Goal: Task Accomplishment & Management: Manage account settings

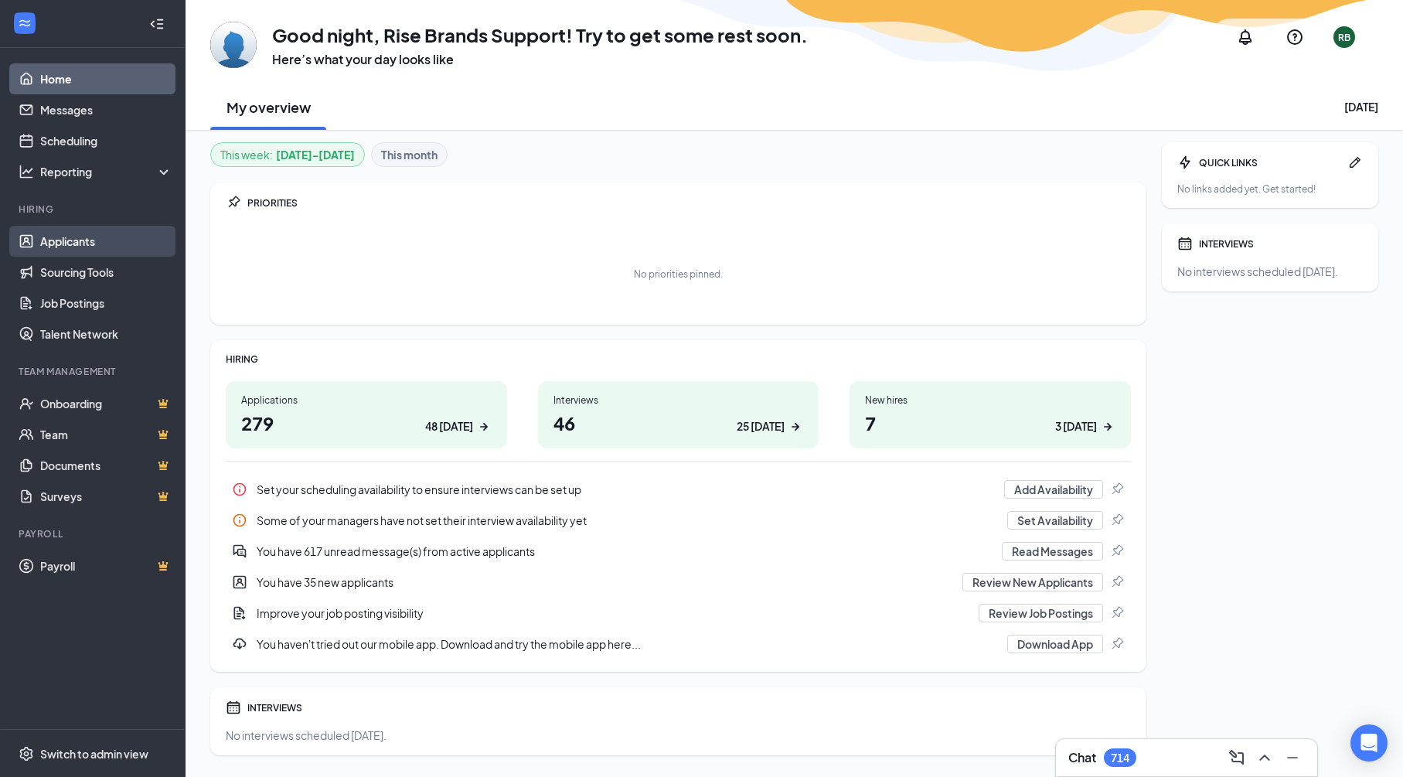
click at [82, 240] on link "Applicants" at bounding box center [106, 241] width 132 height 31
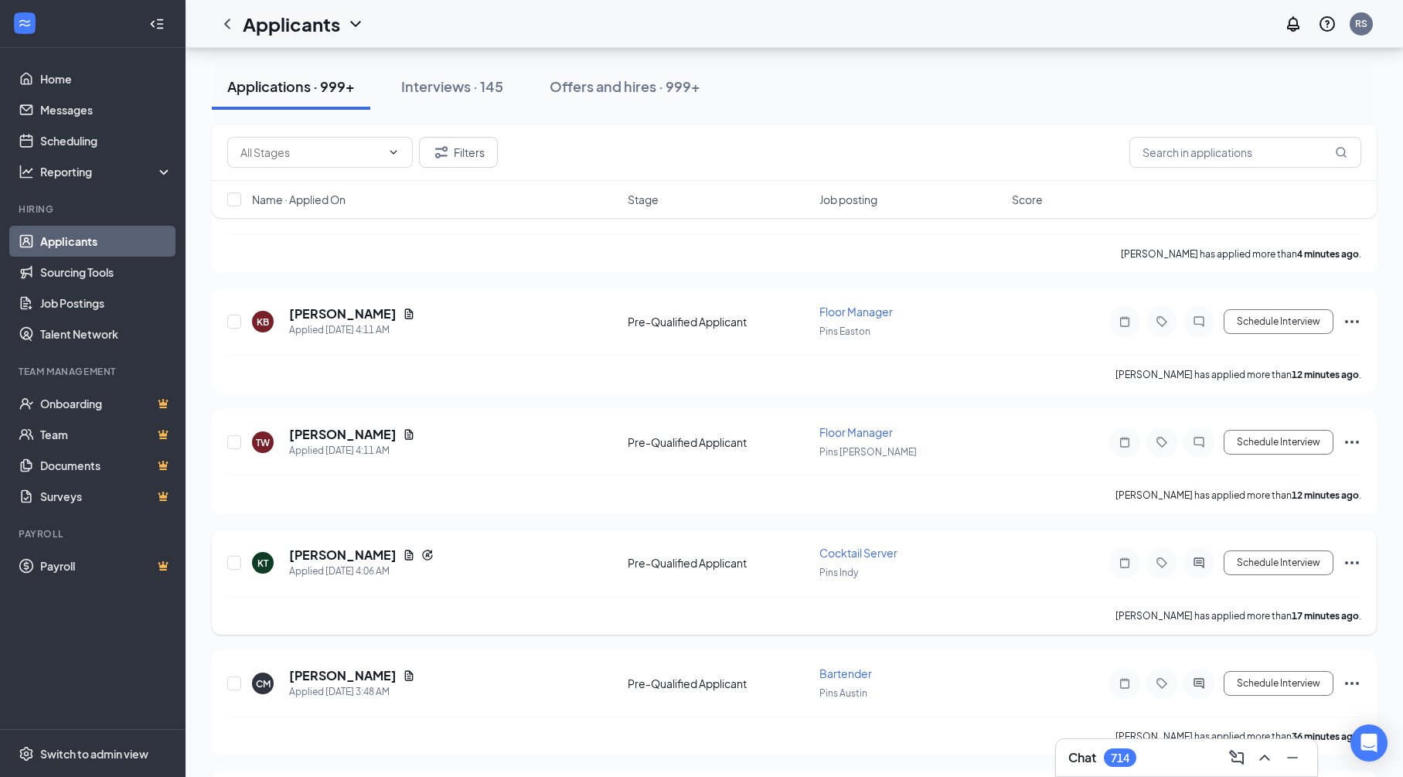
scroll to position [211, 0]
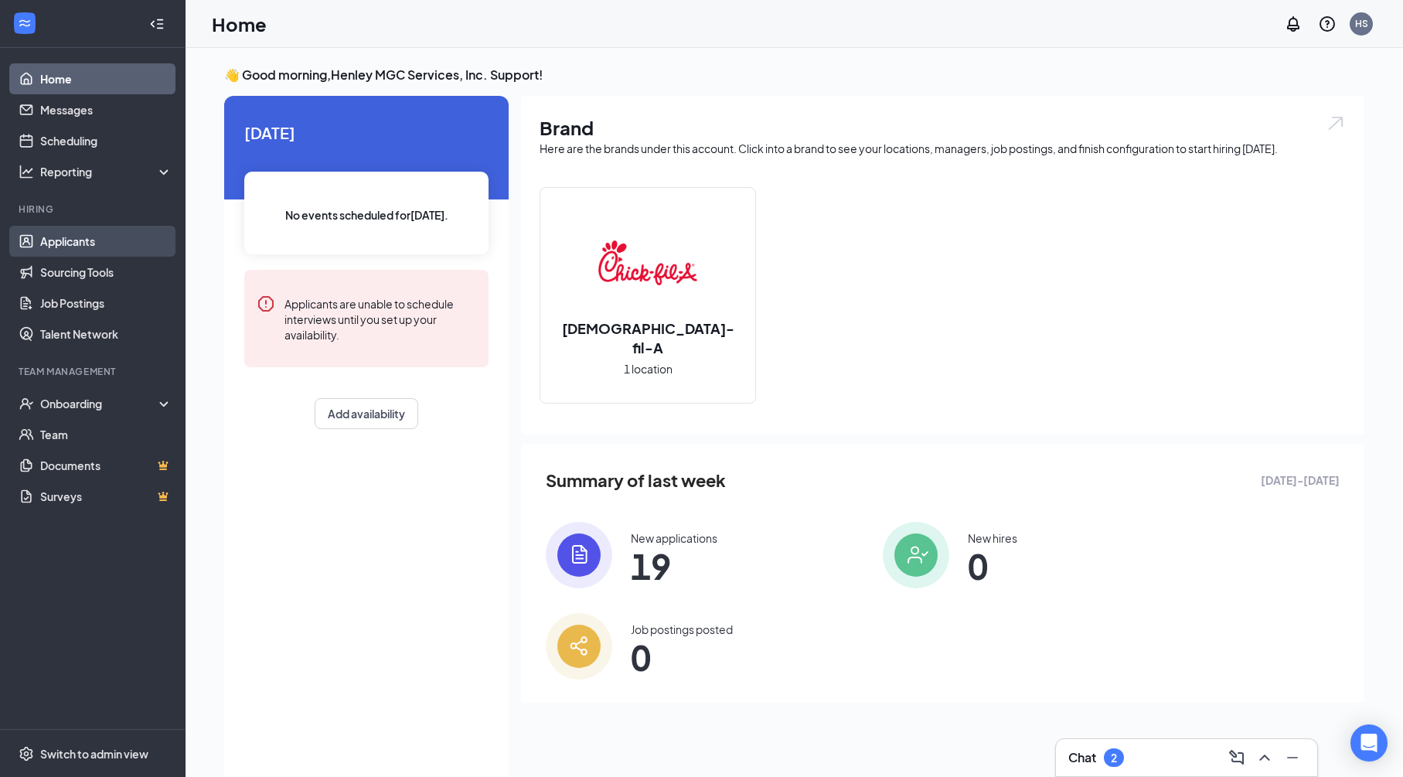
click at [105, 246] on link "Applicants" at bounding box center [106, 241] width 132 height 31
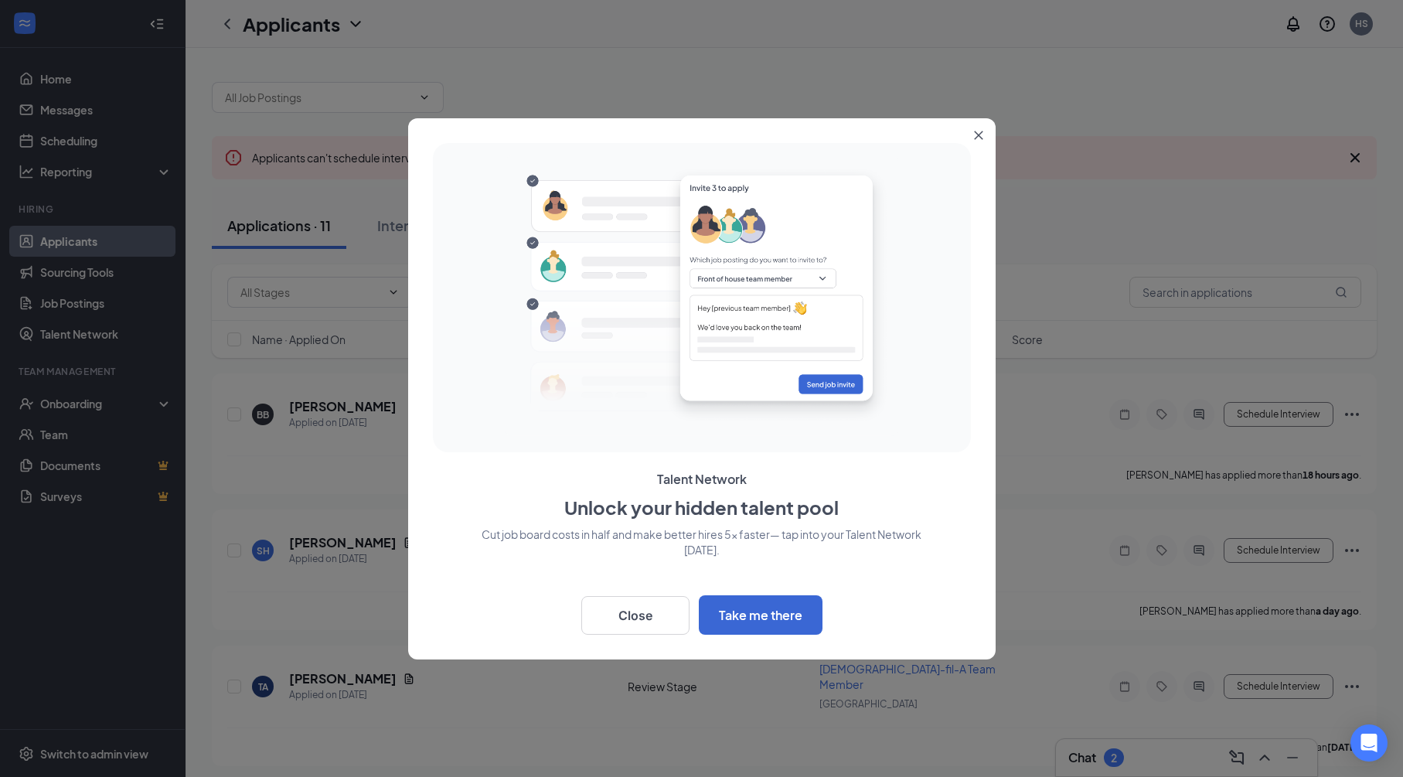
click at [980, 135] on icon "Close" at bounding box center [978, 135] width 9 height 9
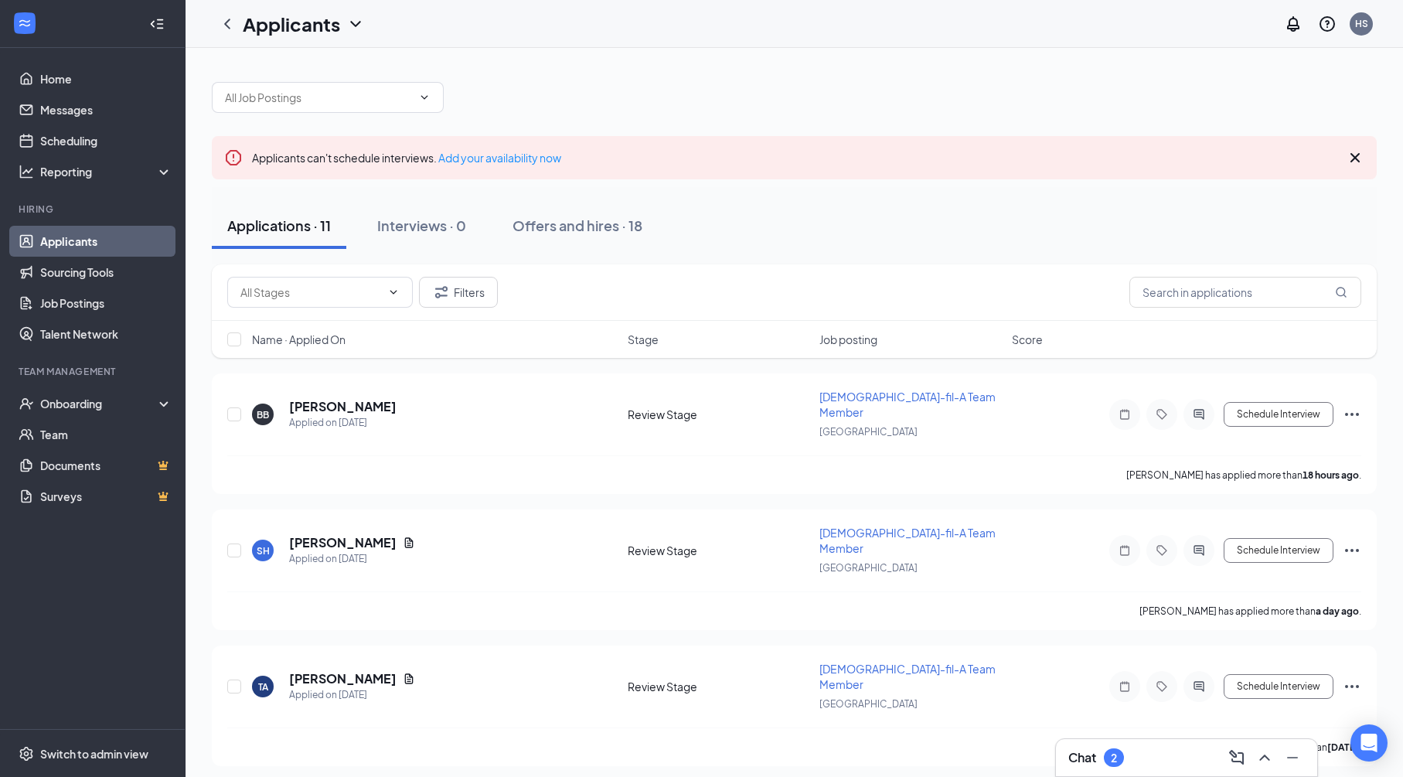
click at [354, 23] on icon "ChevronDown" at bounding box center [355, 24] width 10 height 6
click at [324, 101] on link "Archived applicants" at bounding box center [334, 101] width 167 height 15
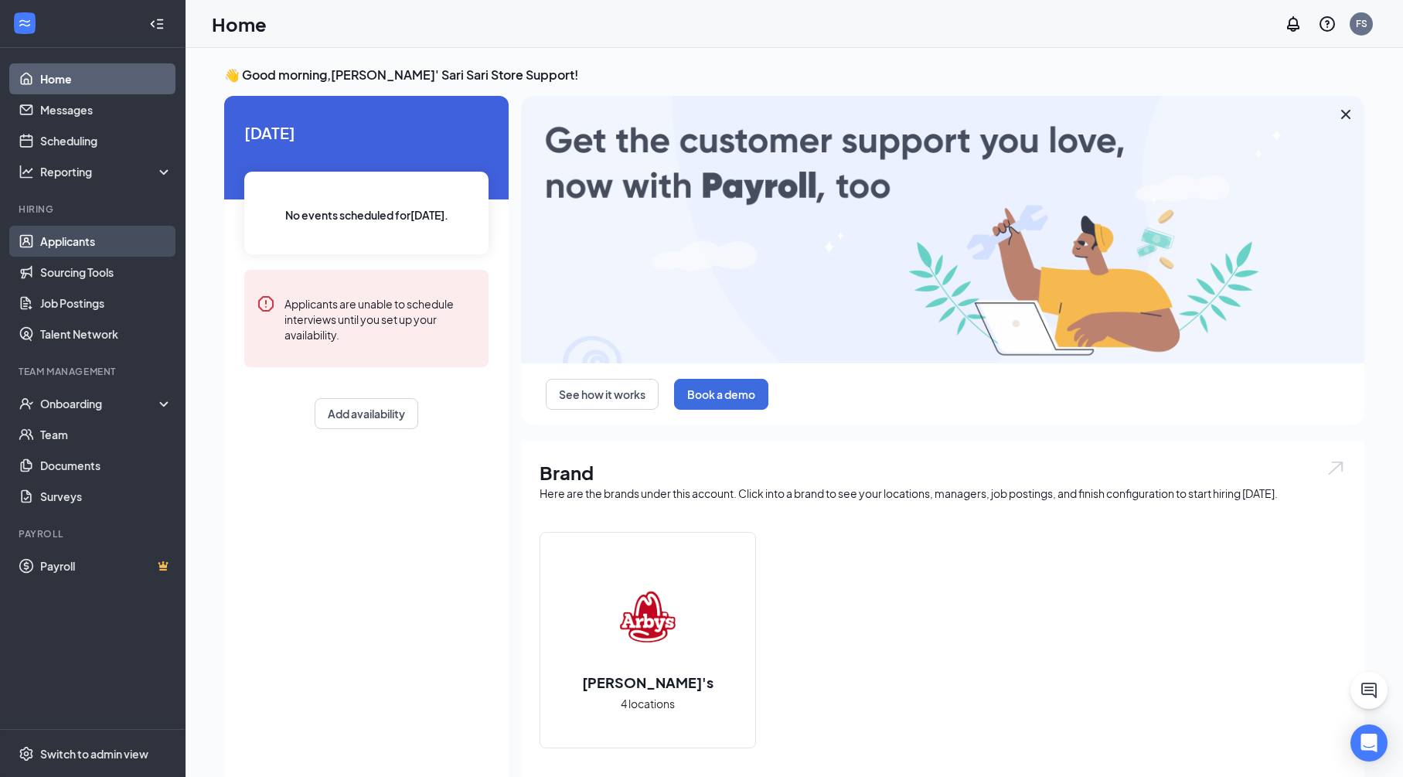
click at [97, 238] on link "Applicants" at bounding box center [106, 241] width 132 height 31
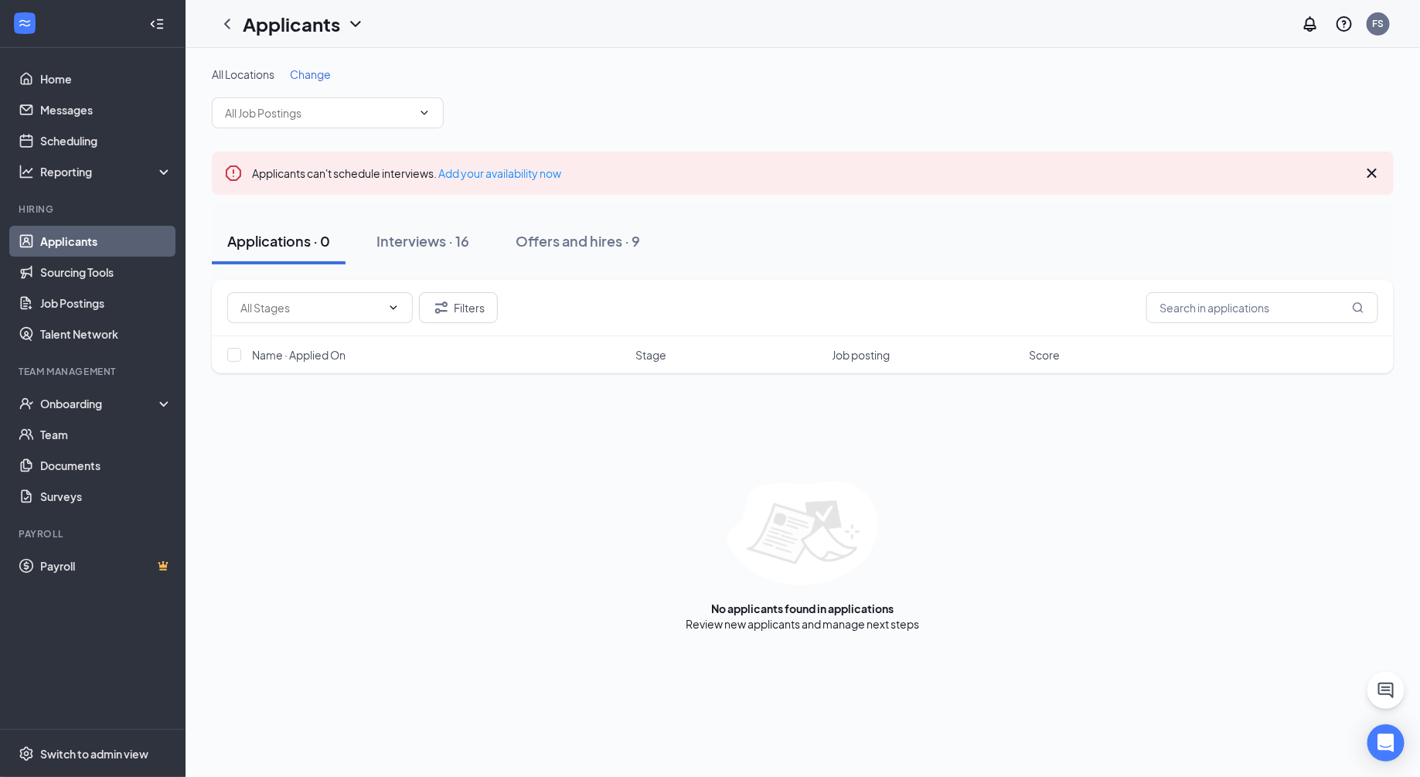
click at [355, 23] on icon "ChevronDown" at bounding box center [355, 24] width 19 height 19
click at [304, 107] on link "Archived applicants" at bounding box center [334, 101] width 167 height 15
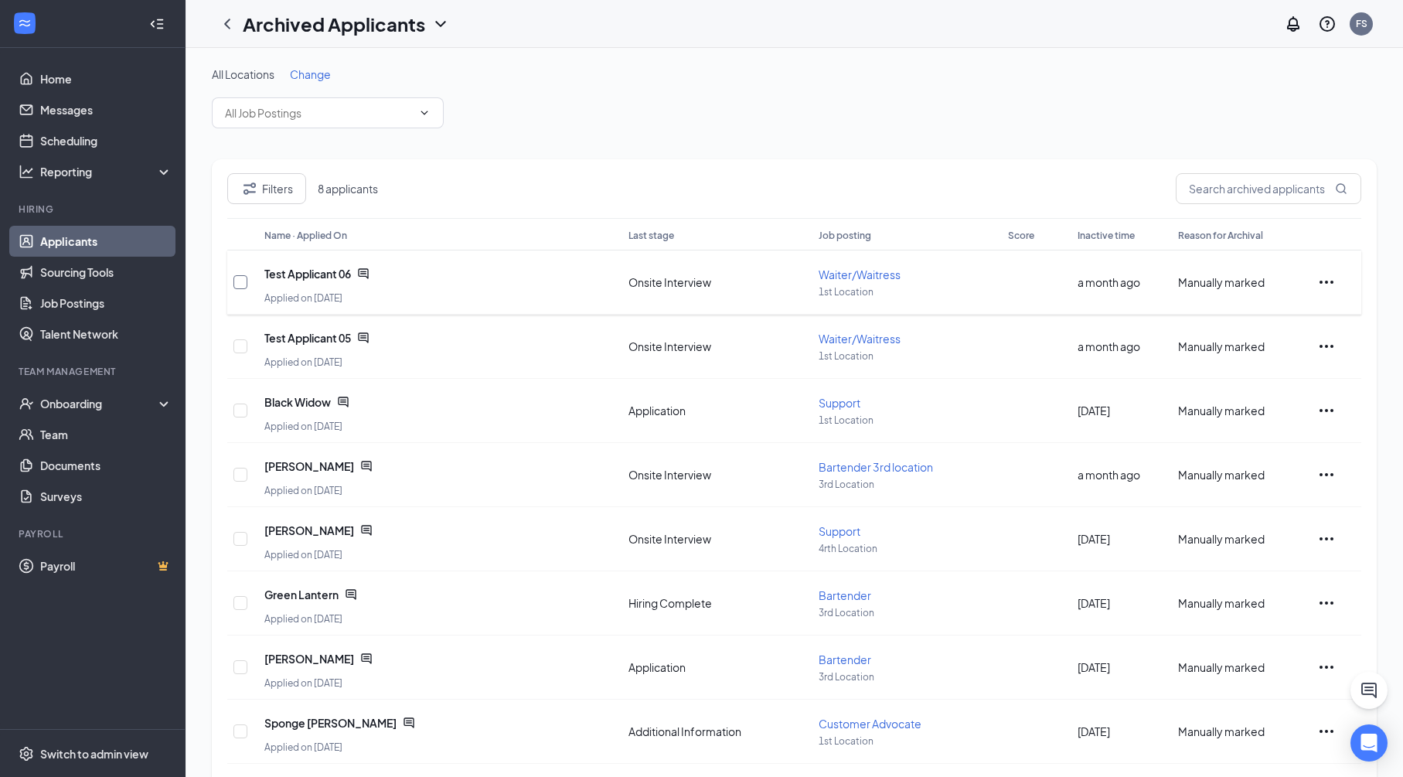
click at [238, 278] on input "checkbox" at bounding box center [241, 282] width 14 height 14
checkbox input "true"
click at [236, 237] on div at bounding box center [241, 235] width 15 height 18
drag, startPoint x: 243, startPoint y: 236, endPoint x: 230, endPoint y: 266, distance: 32.6
click at [242, 237] on div at bounding box center [241, 235] width 15 height 18
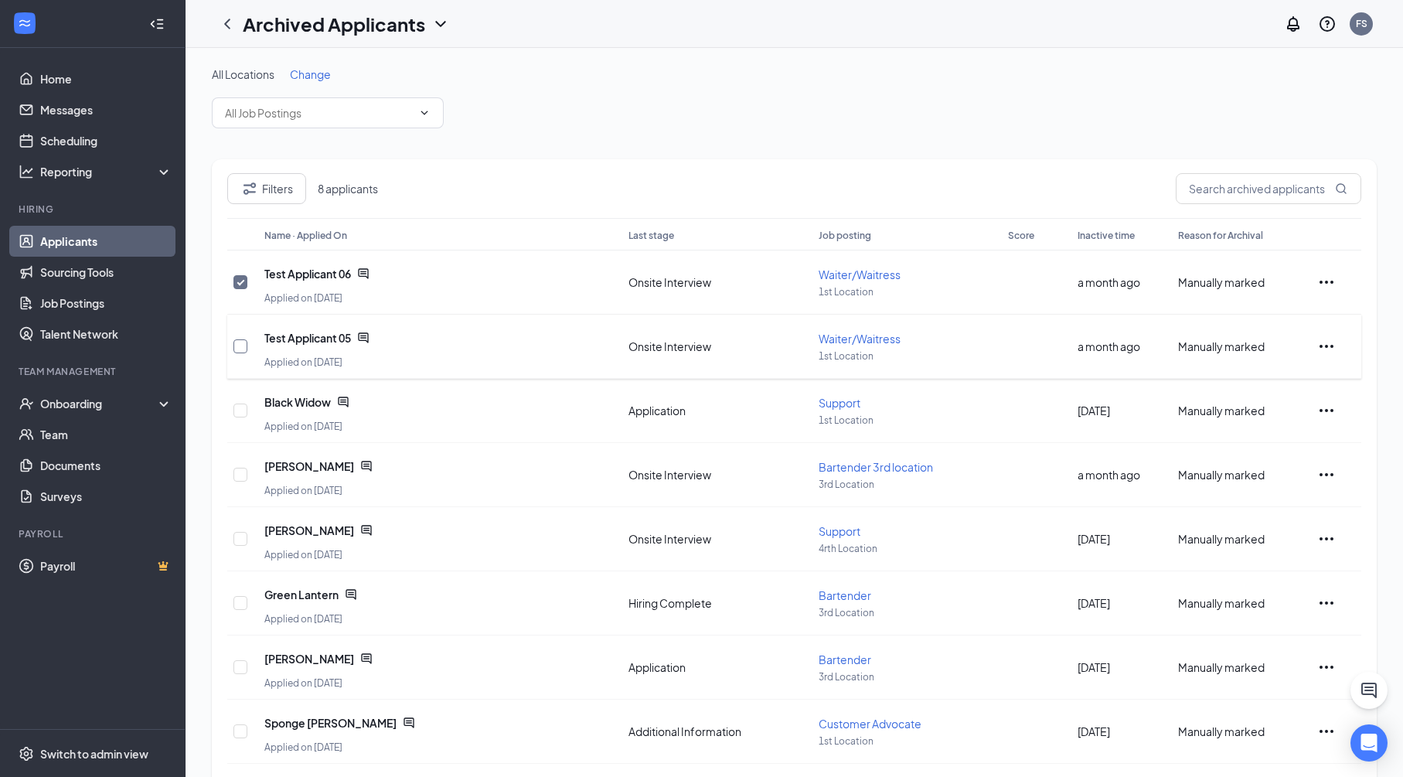
drag, startPoint x: 241, startPoint y: 349, endPoint x: 242, endPoint y: 366, distance: 17.8
click at [241, 350] on input "checkbox" at bounding box center [241, 346] width 14 height 14
checkbox input "true"
click at [236, 399] on div at bounding box center [241, 411] width 15 height 48
click at [240, 409] on input "checkbox" at bounding box center [241, 411] width 14 height 14
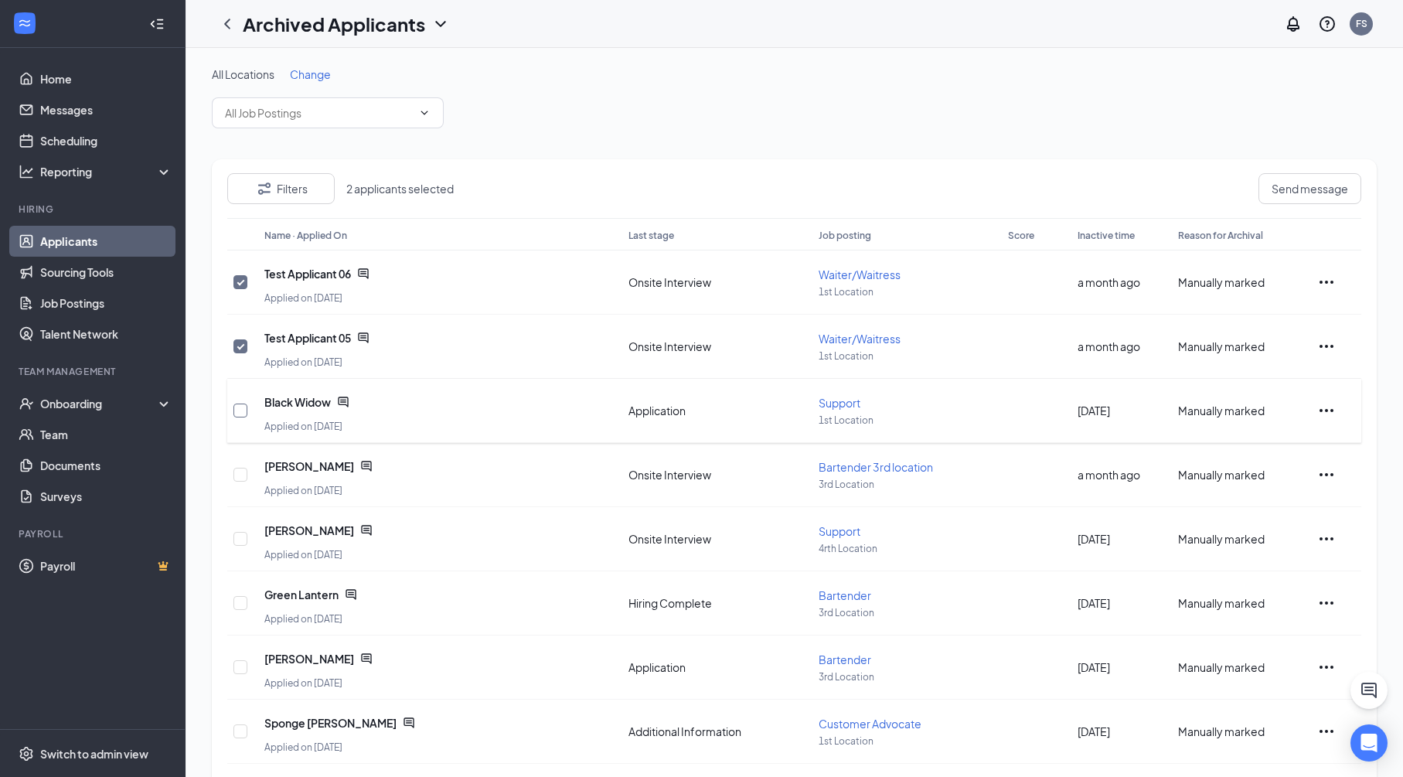
checkbox input "true"
click at [242, 475] on input "checkbox" at bounding box center [241, 475] width 14 height 14
checkbox input "true"
click at [246, 540] on input "checkbox" at bounding box center [241, 539] width 14 height 14
checkbox input "true"
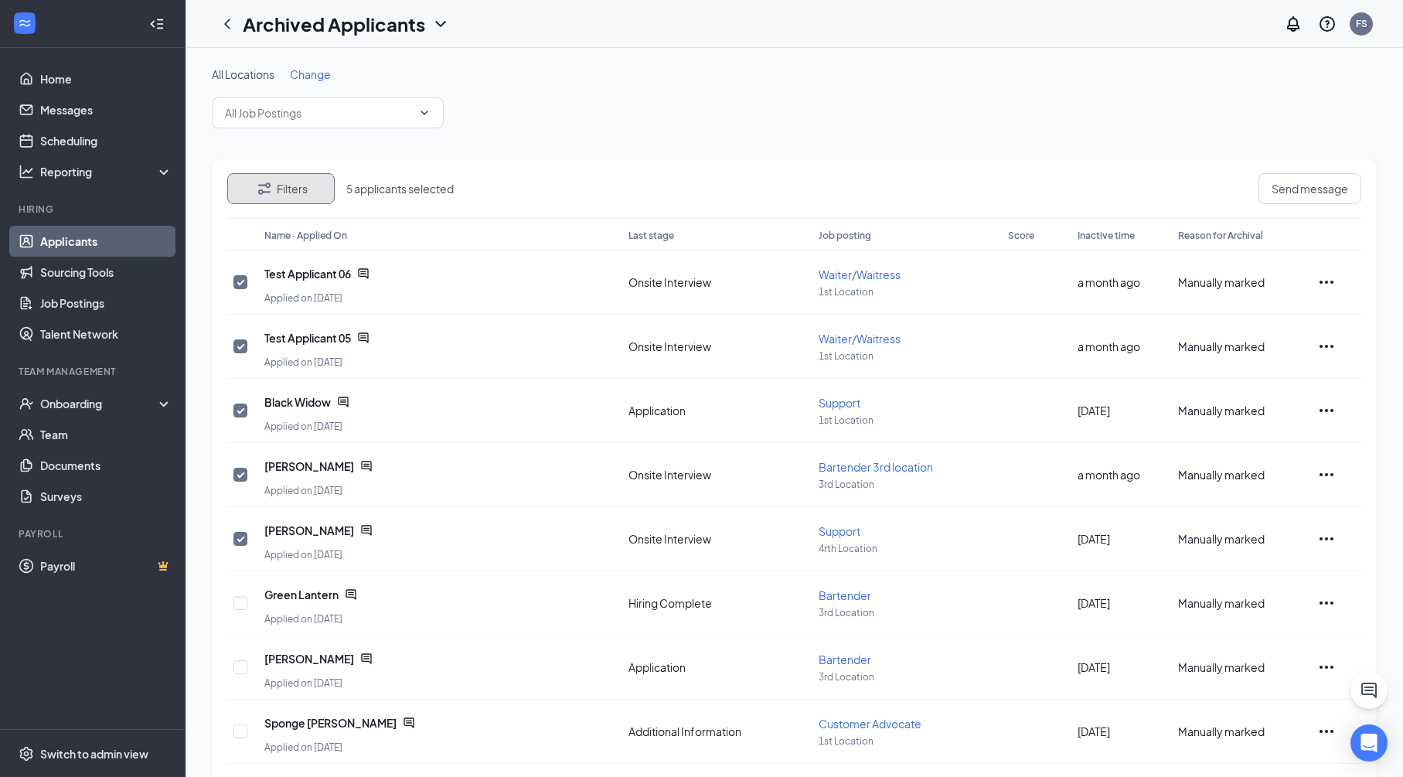
click at [293, 187] on button "Filters" at bounding box center [280, 188] width 107 height 31
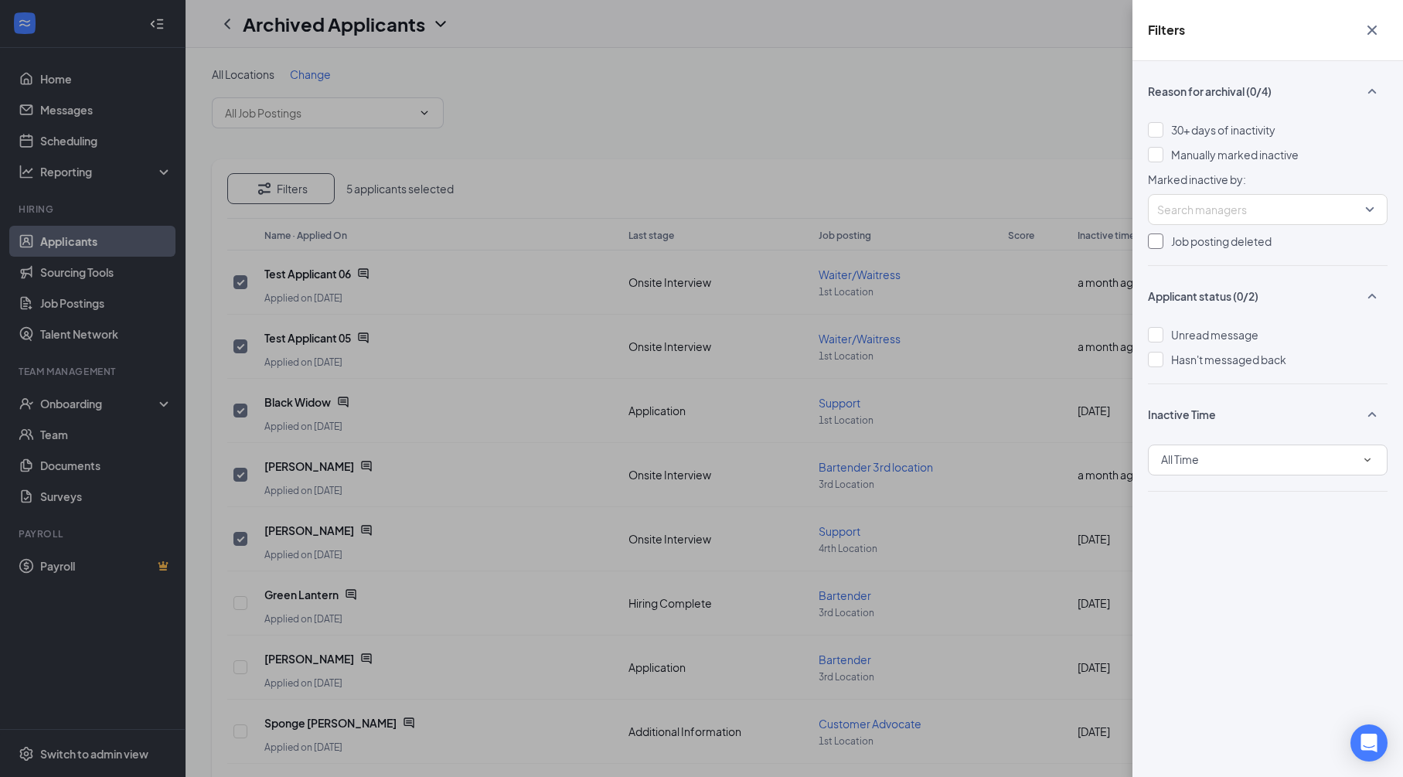
click at [1155, 242] on div at bounding box center [1155, 241] width 15 height 15
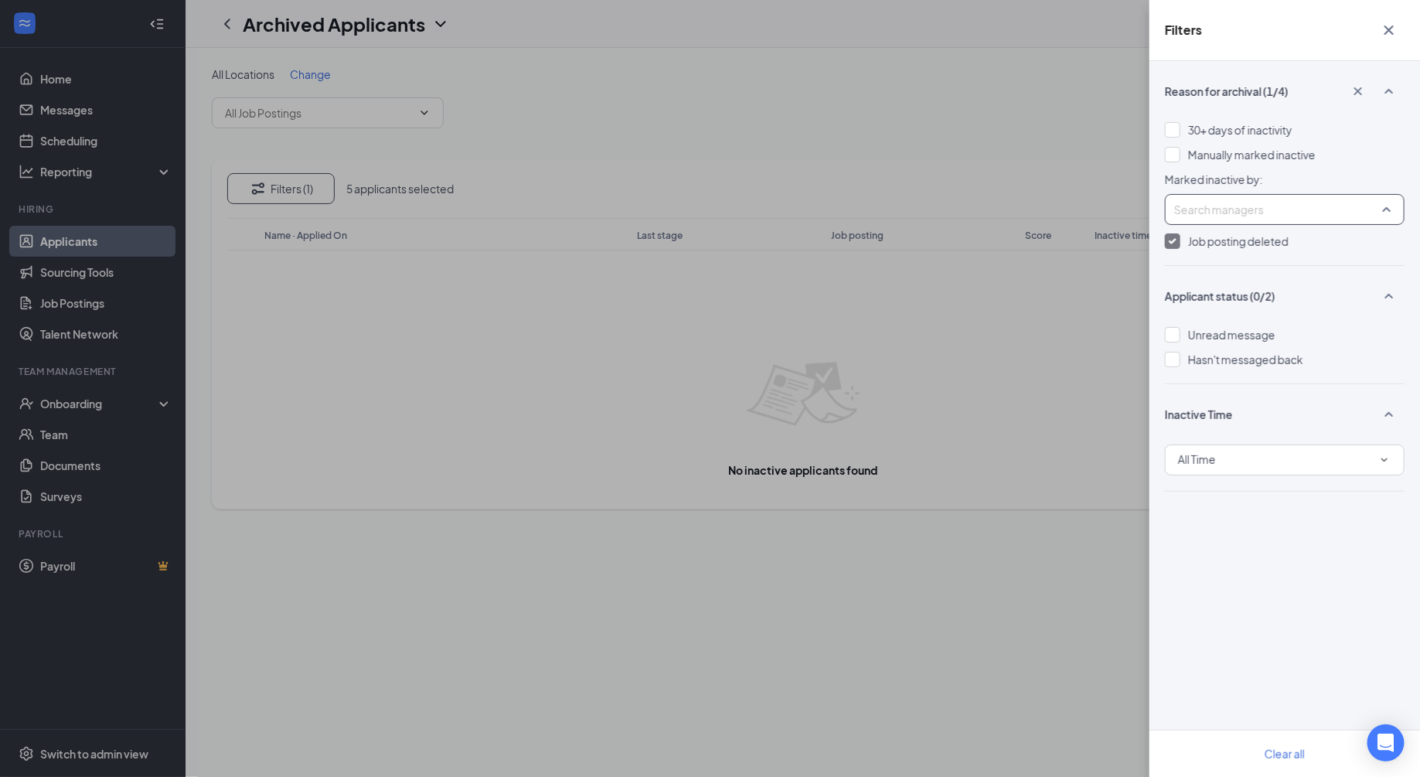
click at [1185, 213] on div at bounding box center [1277, 209] width 216 height 25
click at [1173, 276] on div "Reason for archival (1/4) 30+ days of inactivity Manually marked inactive Marke…" at bounding box center [1285, 419] width 271 height 716
click at [1172, 244] on img at bounding box center [1173, 241] width 8 height 6
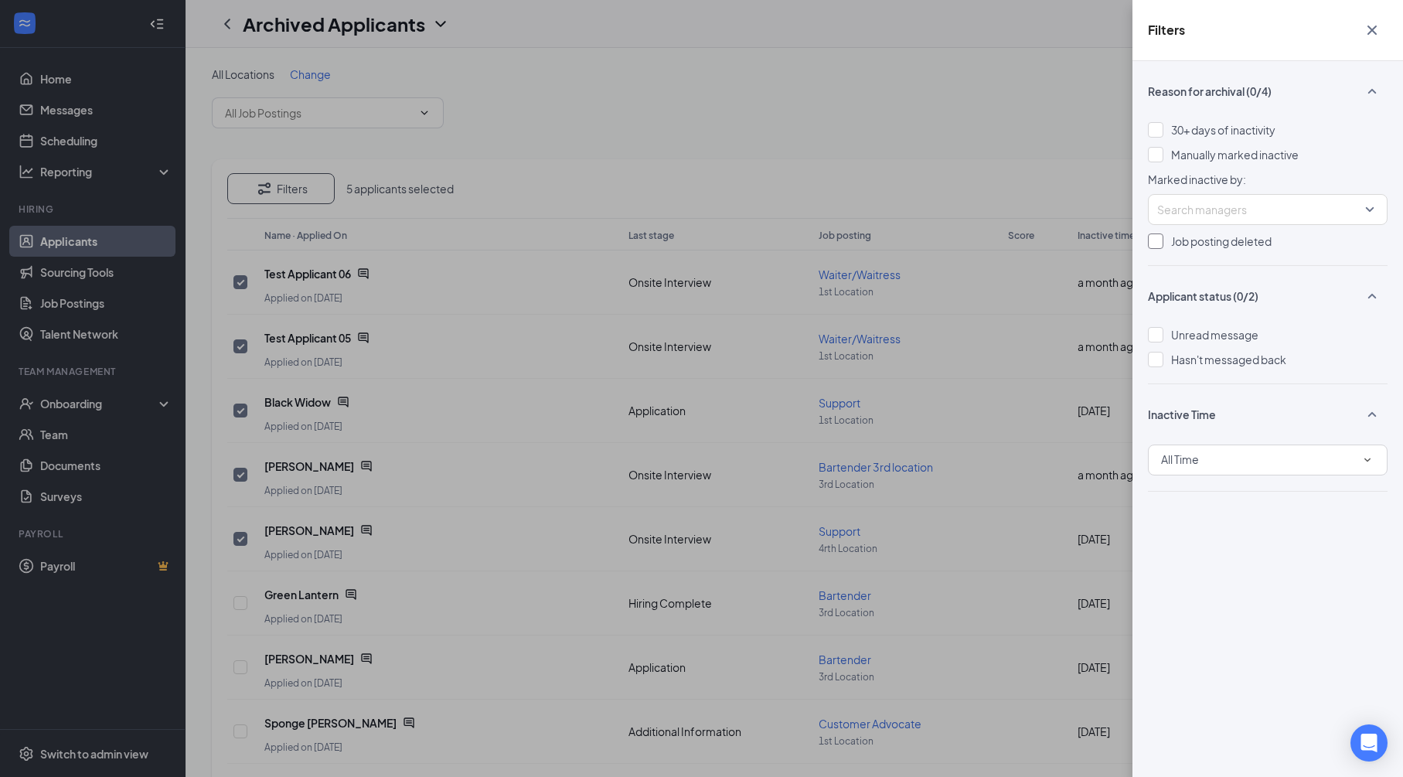
click at [609, 85] on div "Filters Reason for archival (0/4) 30+ days of inactivity Manually marked inacti…" at bounding box center [701, 388] width 1403 height 777
click at [1376, 30] on icon "Cross" at bounding box center [1372, 30] width 19 height 19
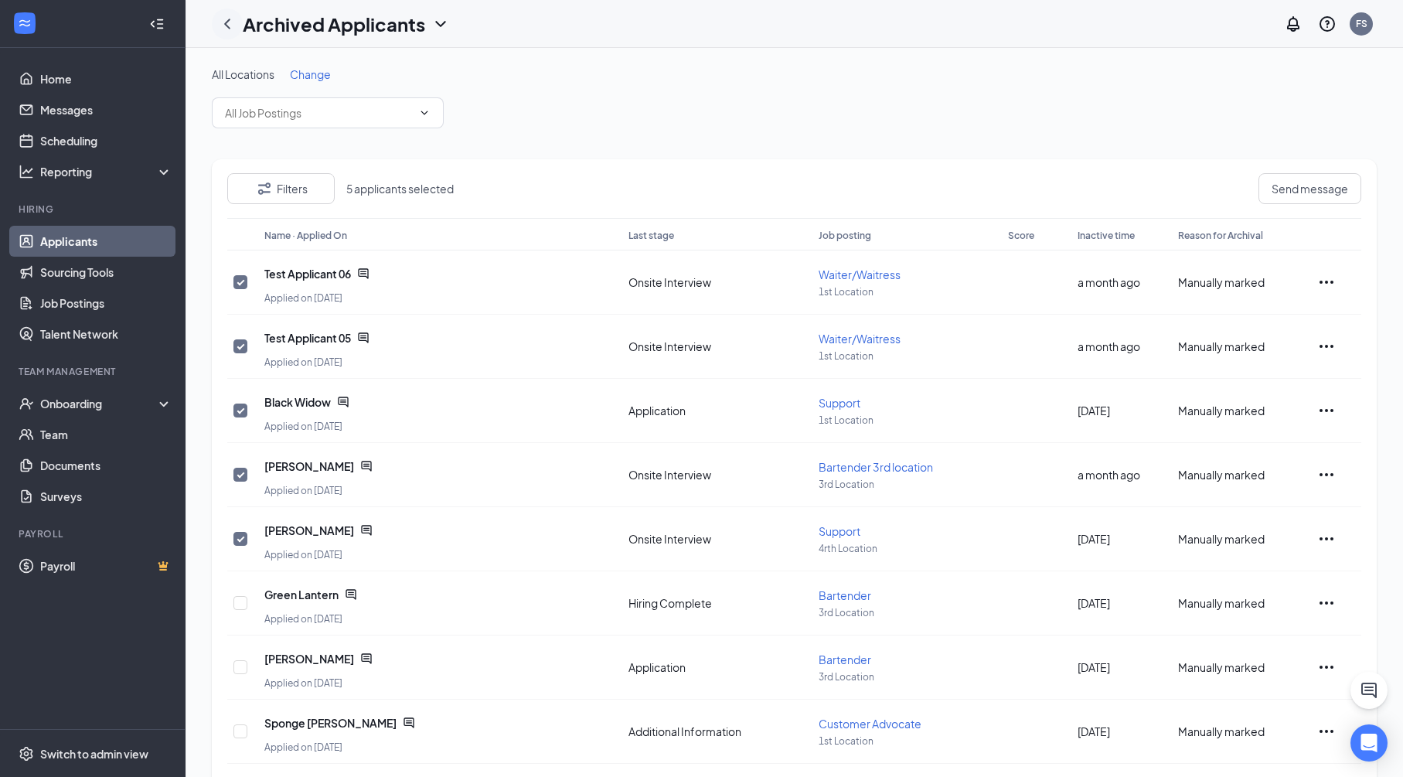
click at [224, 22] on icon "ChevronLeft" at bounding box center [227, 24] width 19 height 19
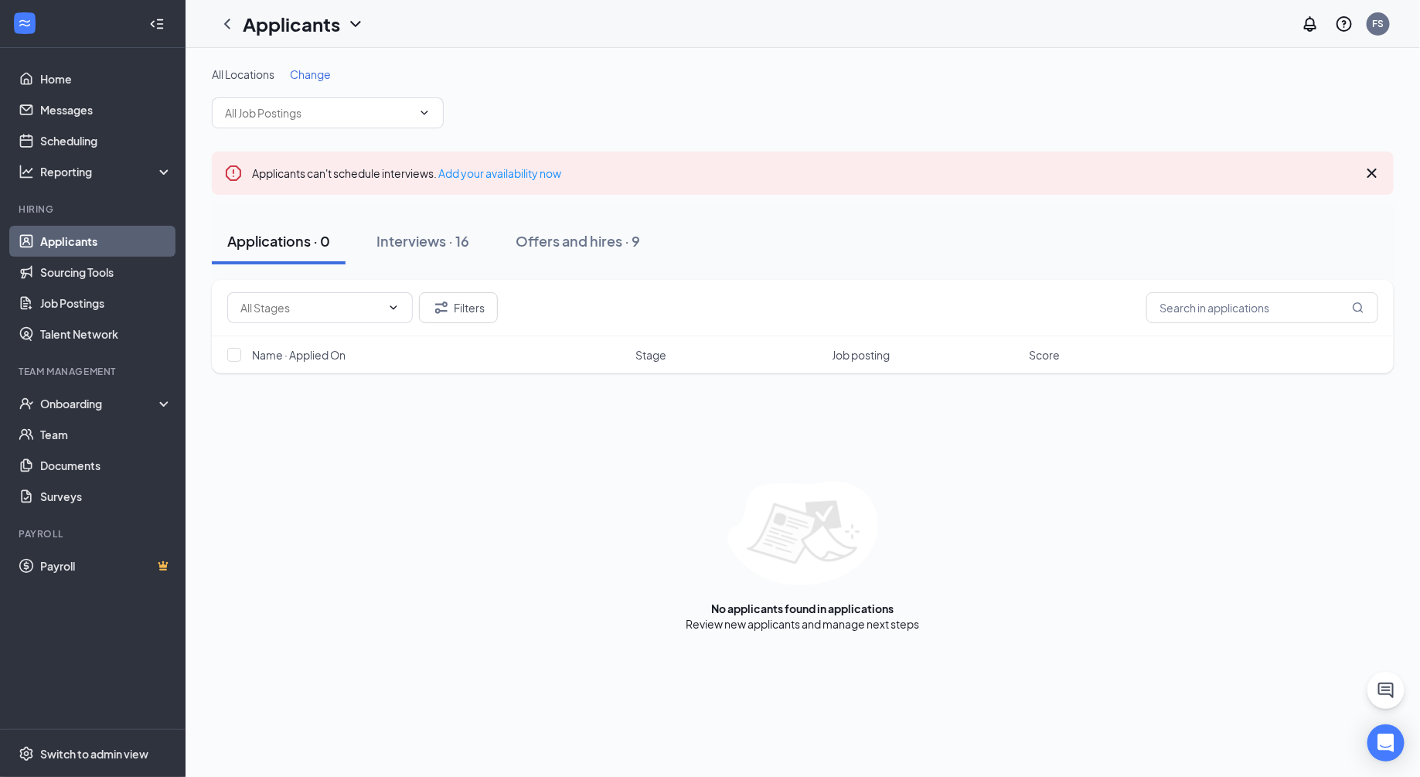
click at [356, 22] on icon "ChevronDown" at bounding box center [355, 24] width 19 height 19
click at [358, 22] on icon "ChevronDown" at bounding box center [355, 24] width 10 height 6
click at [350, 22] on icon "ChevronDown" at bounding box center [355, 24] width 19 height 19
click at [305, 95] on link "Archived applicants" at bounding box center [334, 101] width 167 height 15
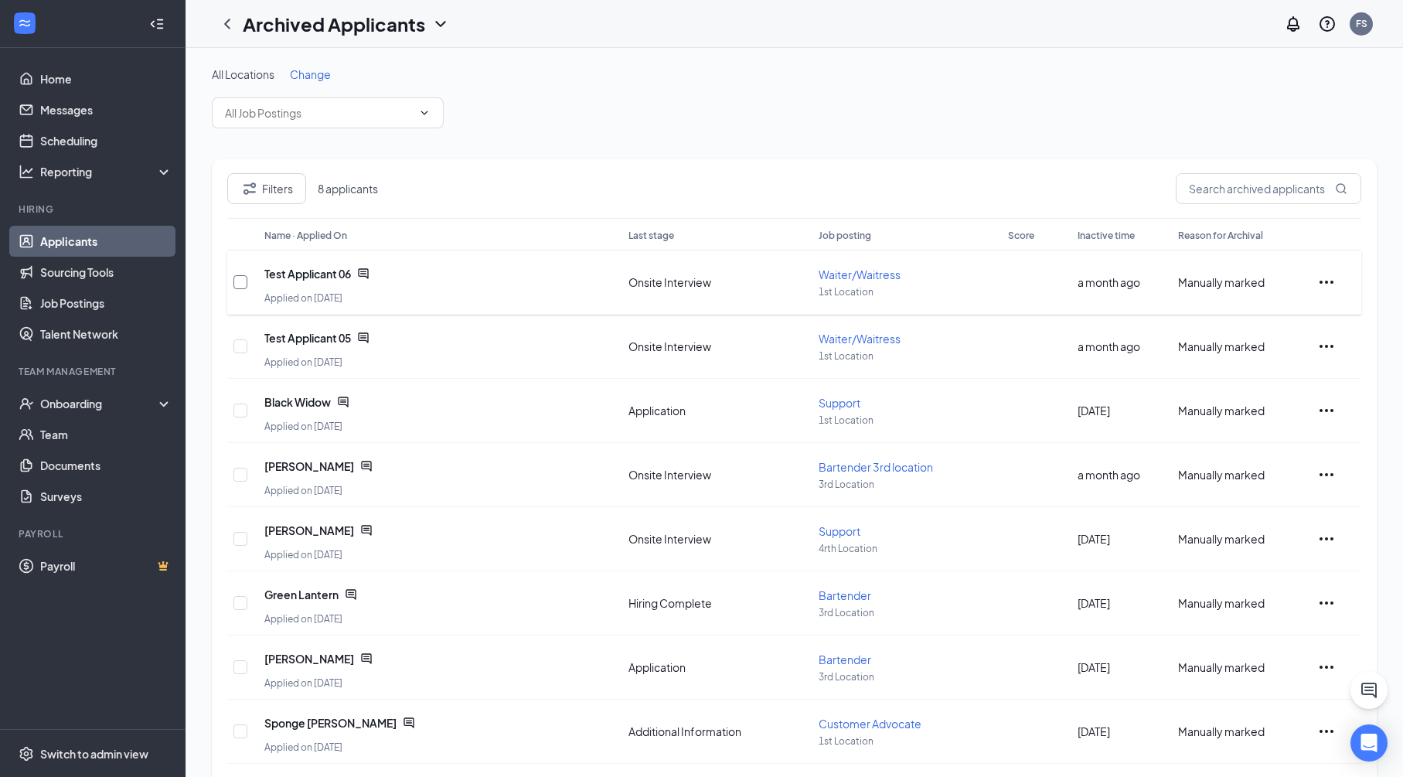
click at [240, 280] on input "checkbox" at bounding box center [241, 282] width 14 height 14
checkbox input "true"
drag, startPoint x: 240, startPoint y: 350, endPoint x: 302, endPoint y: 362, distance: 62.2
click at [240, 351] on input "checkbox" at bounding box center [241, 346] width 14 height 14
checkbox input "true"
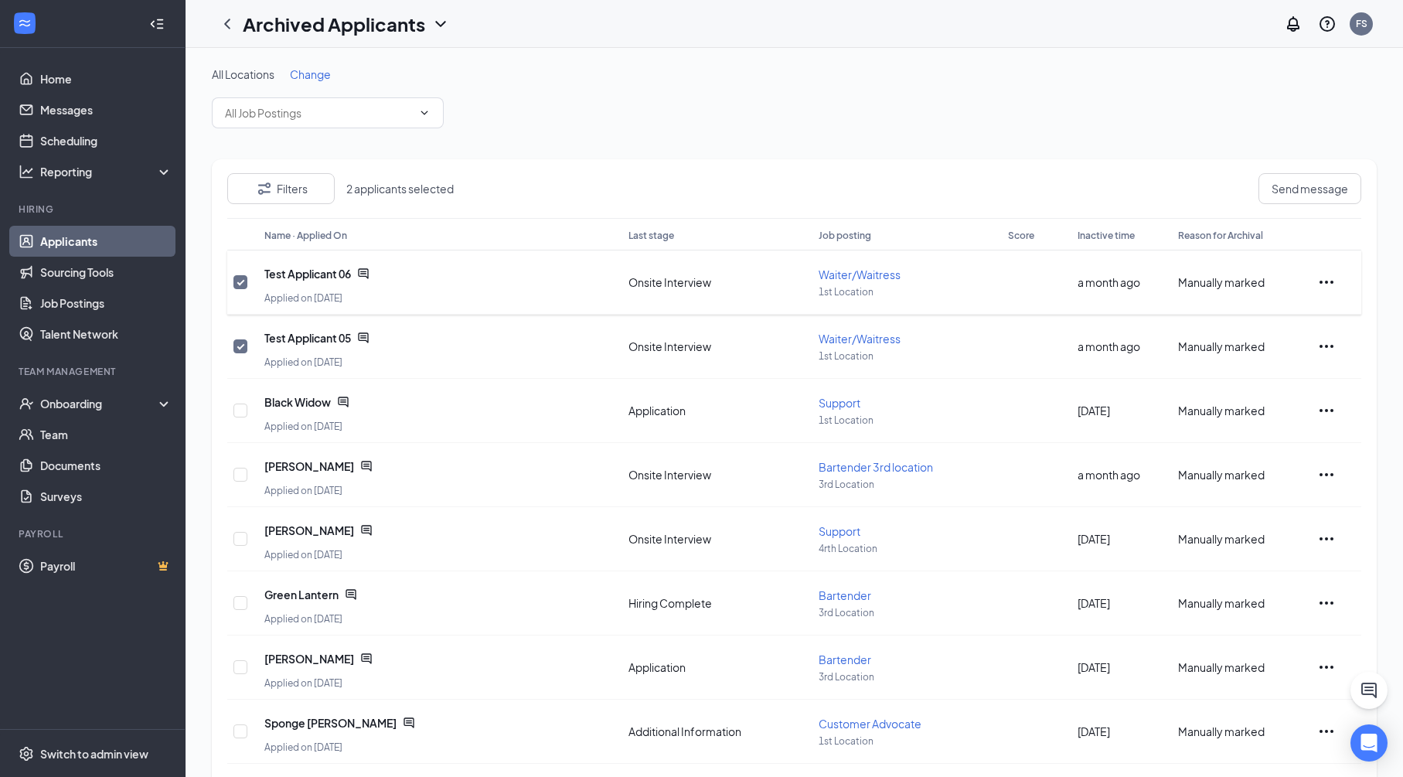
click at [1319, 283] on icon "Ellipses" at bounding box center [1327, 282] width 19 height 19
click at [701, 124] on div "All Locations Change" at bounding box center [794, 97] width 1165 height 62
click at [1280, 189] on span "Send message" at bounding box center [1310, 188] width 77 height 15
